Goal: Information Seeking & Learning: Learn about a topic

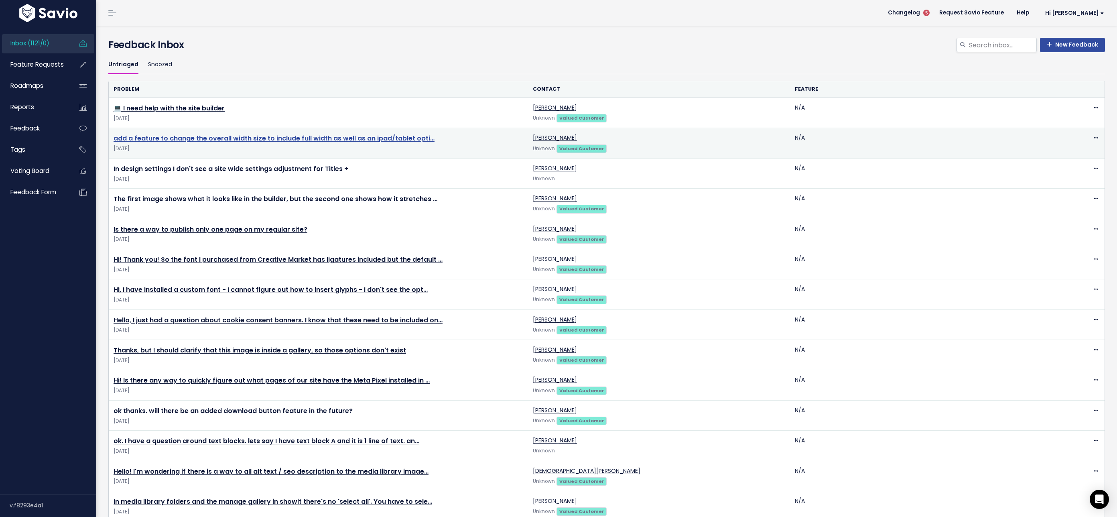
click at [385, 138] on link "add a feature to change the overall width size to include full width as well as…" at bounding box center [274, 138] width 321 height 9
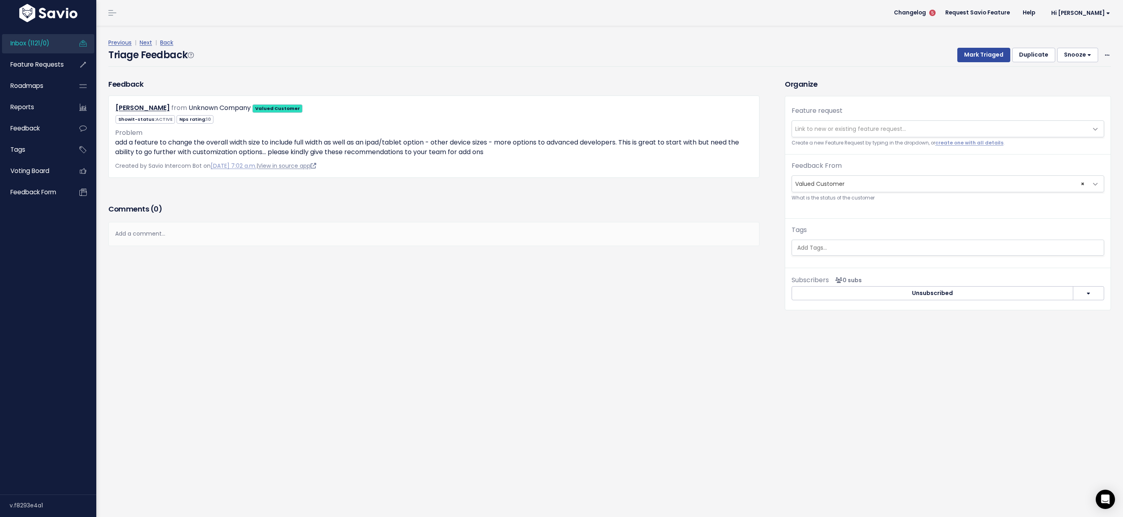
click at [316, 165] on link "View in source app" at bounding box center [287, 166] width 58 height 8
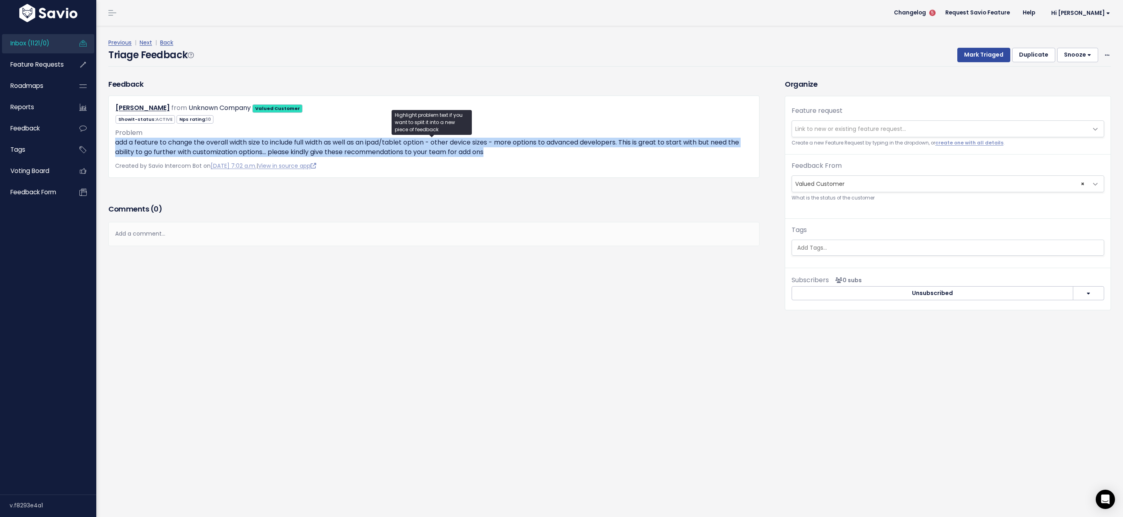
drag, startPoint x: 497, startPoint y: 152, endPoint x: 110, endPoint y: 142, distance: 387.4
click at [110, 142] on div "Tosha Blackburn from Unknown Company Valued Customer ACTIVE 10" at bounding box center [433, 137] width 651 height 82
copy p "add a feature to change the overall width size to include full width as well as…"
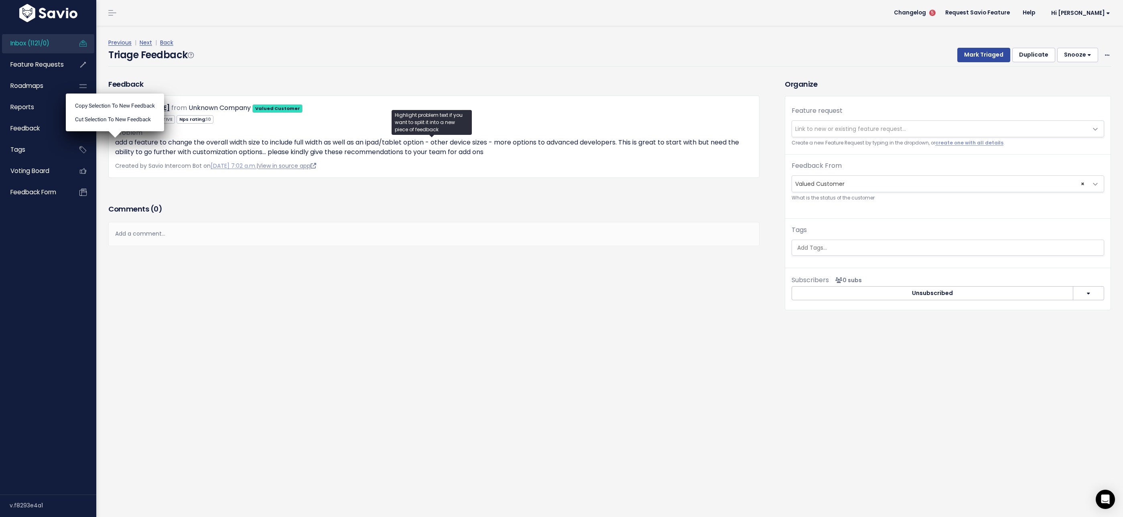
drag, startPoint x: 349, startPoint y: 176, endPoint x: 333, endPoint y: 163, distance: 20.8
click at [350, 175] on div "Tosha Blackburn from Unknown Company Valued Customer ACTIVE 10" at bounding box center [433, 137] width 651 height 82
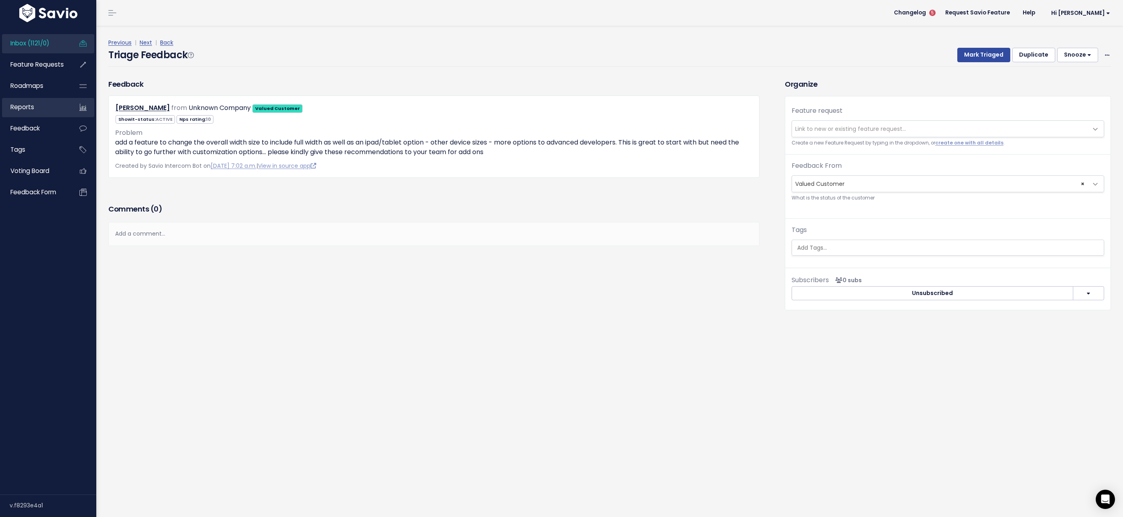
click at [30, 113] on link "Reports" at bounding box center [34, 107] width 65 height 18
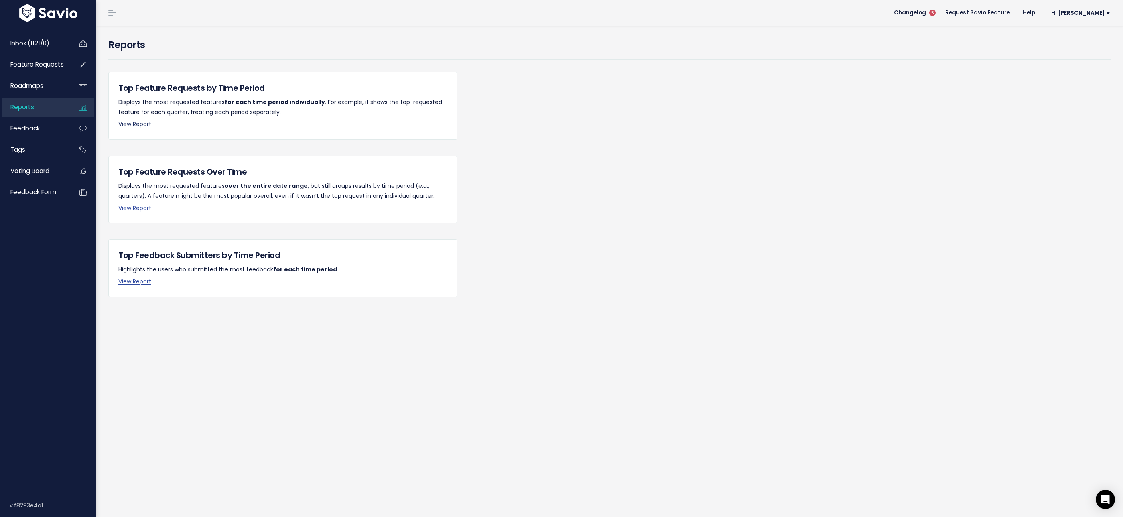
click at [144, 126] on link "View Report" at bounding box center [134, 124] width 33 height 8
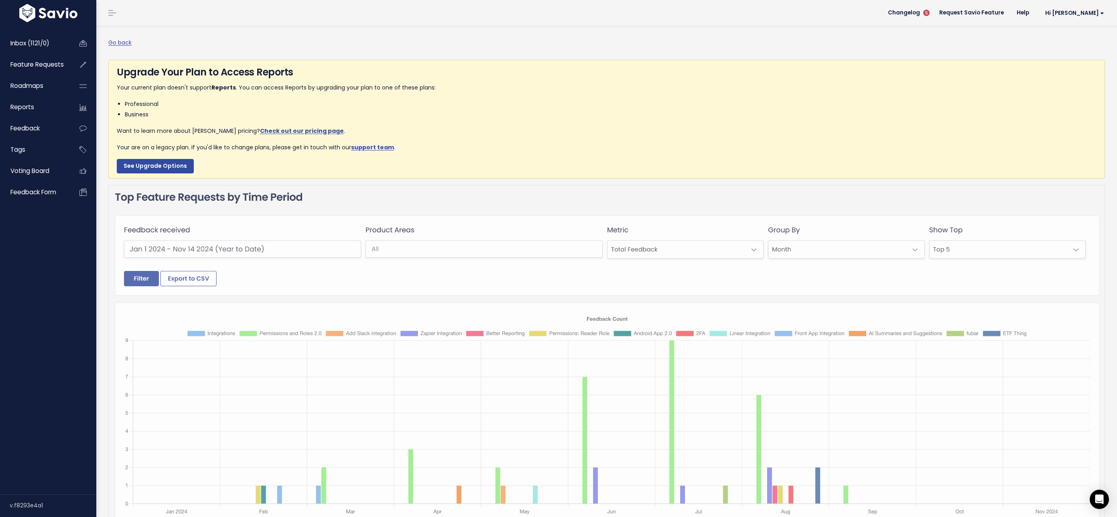
click at [202, 278] on img at bounding box center [606, 422] width 997 height 475
click at [193, 248] on img at bounding box center [606, 422] width 997 height 475
click at [197, 284] on img at bounding box center [606, 422] width 997 height 475
click at [174, 277] on img at bounding box center [606, 422] width 997 height 475
drag, startPoint x: 142, startPoint y: 277, endPoint x: 146, endPoint y: 276, distance: 4.1
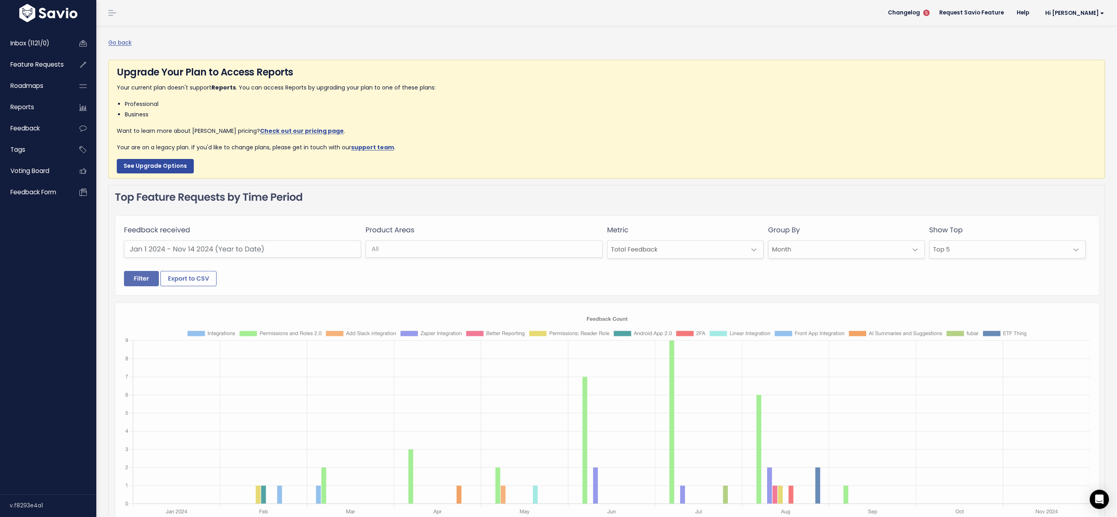
click at [142, 276] on img at bounding box center [606, 422] width 997 height 475
click at [267, 130] on link "Check out our pricing page" at bounding box center [302, 131] width 84 height 8
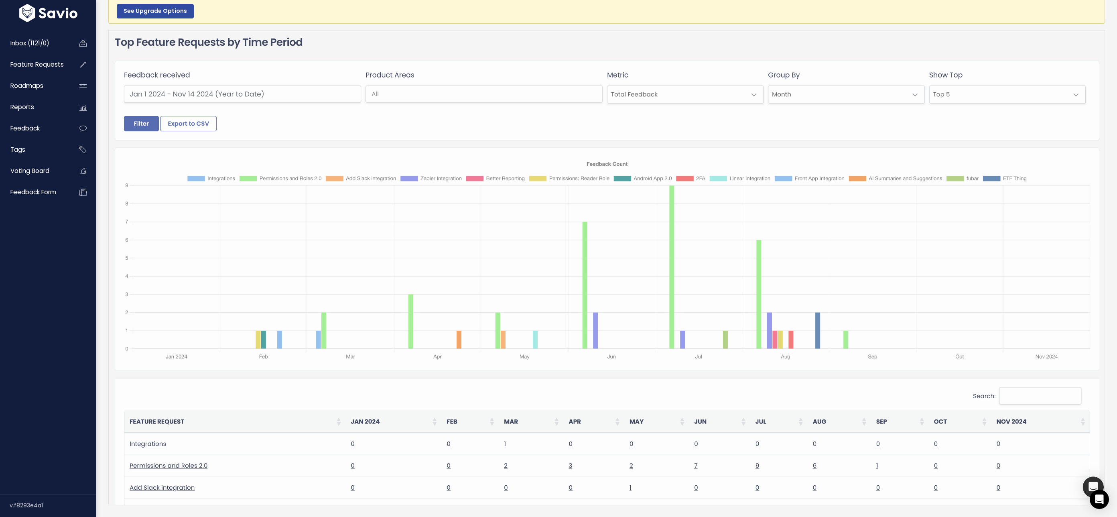
scroll to position [159, 0]
click at [668, 197] on img at bounding box center [606, 266] width 997 height 475
